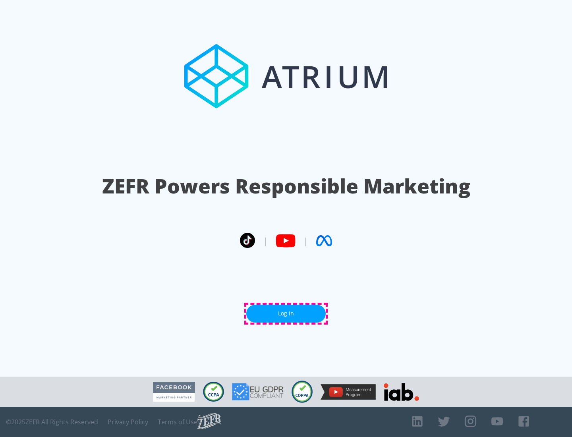
click at [286, 313] on link "Log In" at bounding box center [285, 313] width 79 height 18
